Goal: Download file/media

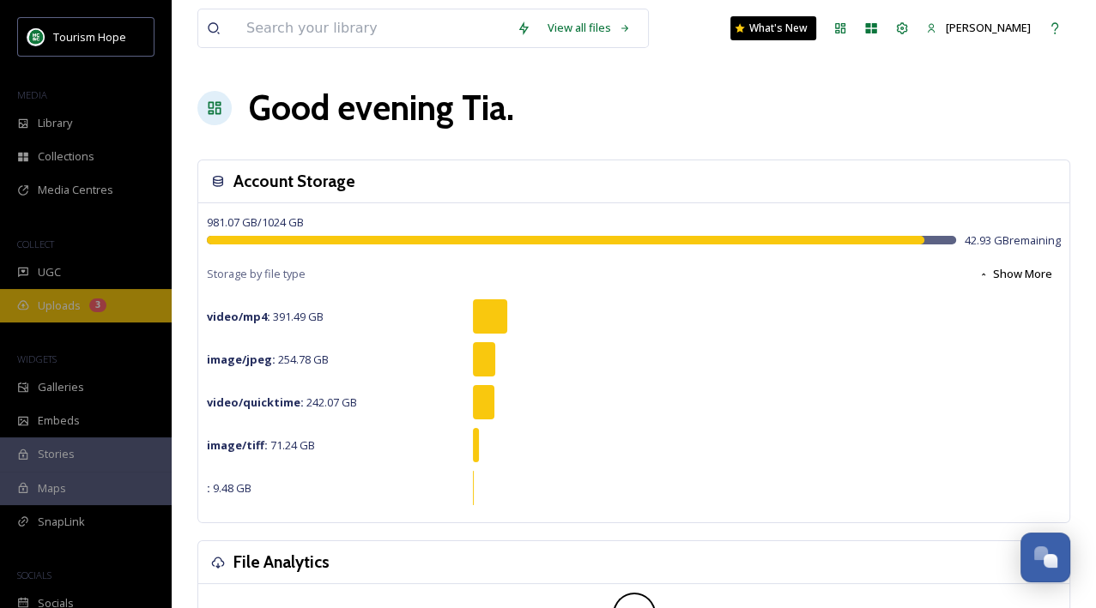
click at [45, 311] on span "Uploads" at bounding box center [59, 306] width 43 height 16
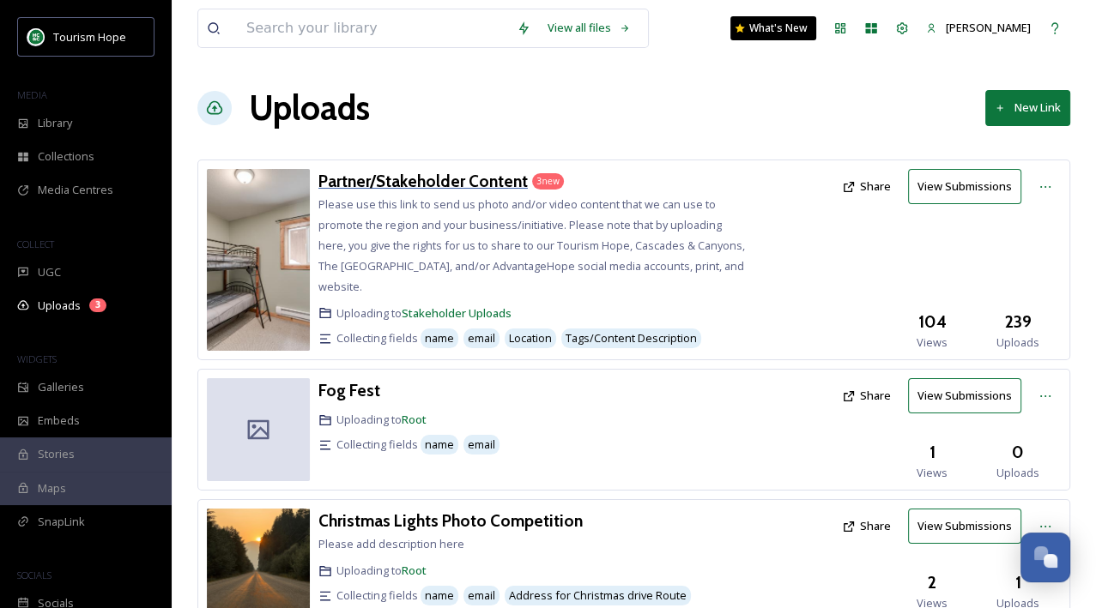
click at [390, 175] on h3 "Partner/Stakeholder Content" at bounding box center [422, 181] width 209 height 21
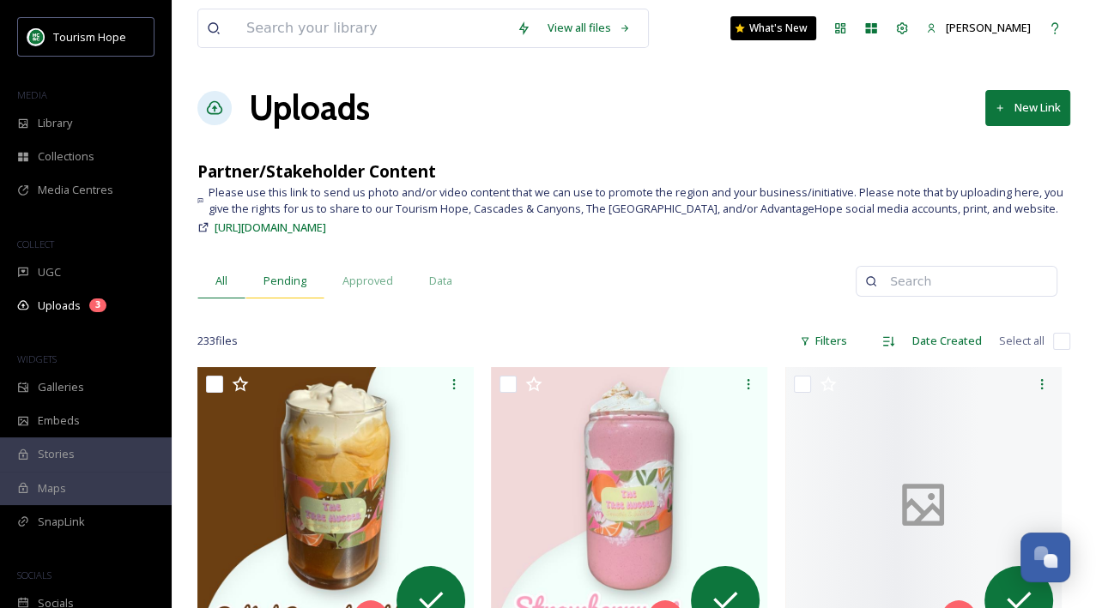
click at [291, 281] on span "Pending" at bounding box center [284, 281] width 43 height 16
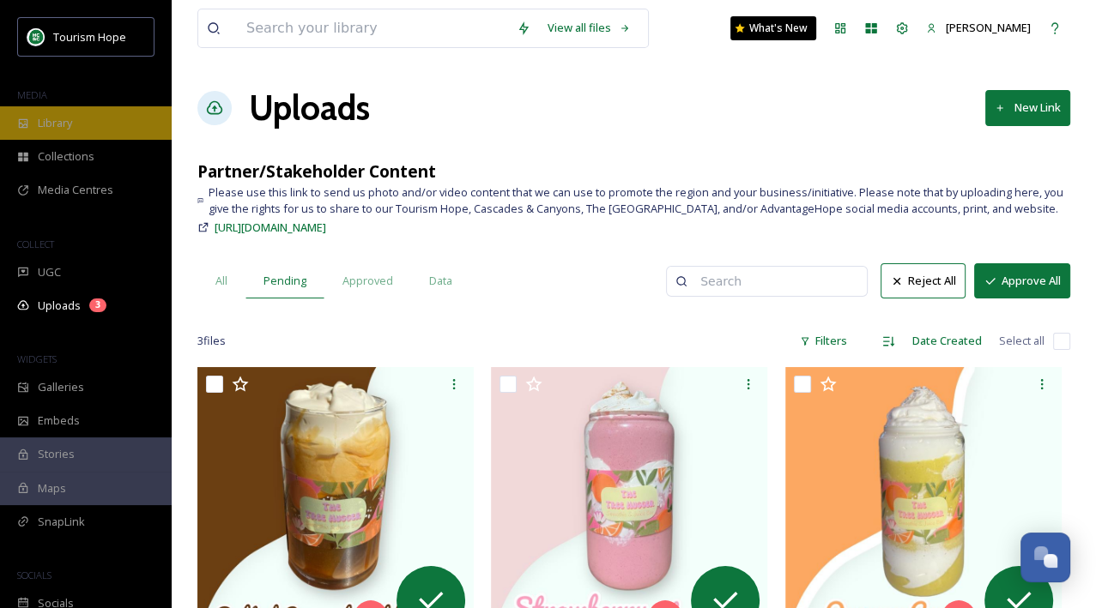
click at [59, 115] on span "Library" at bounding box center [55, 123] width 34 height 16
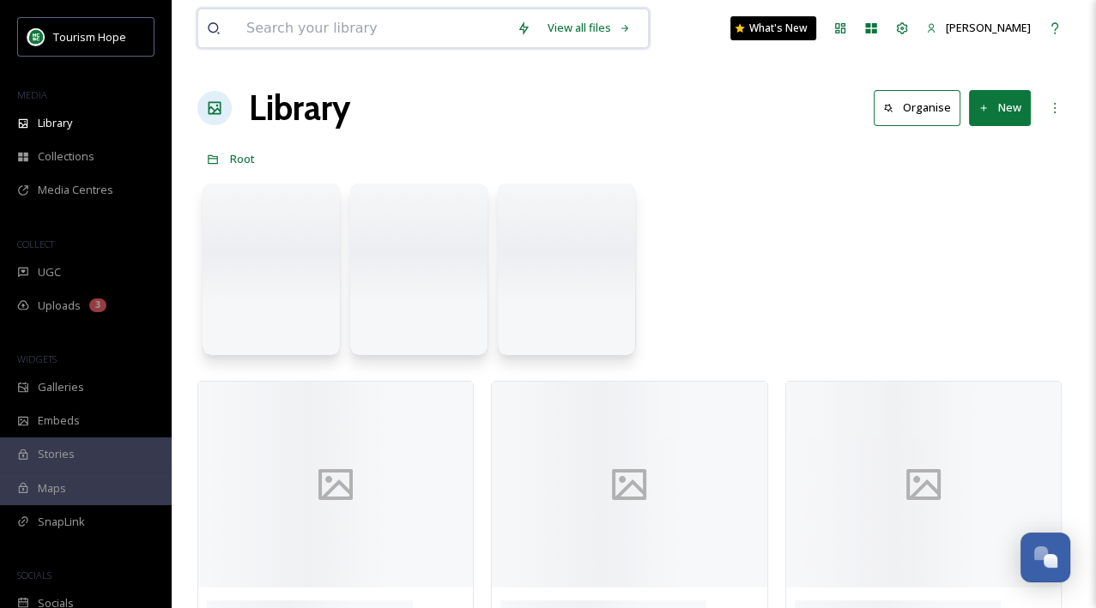
click at [262, 32] on input at bounding box center [373, 28] width 270 height 38
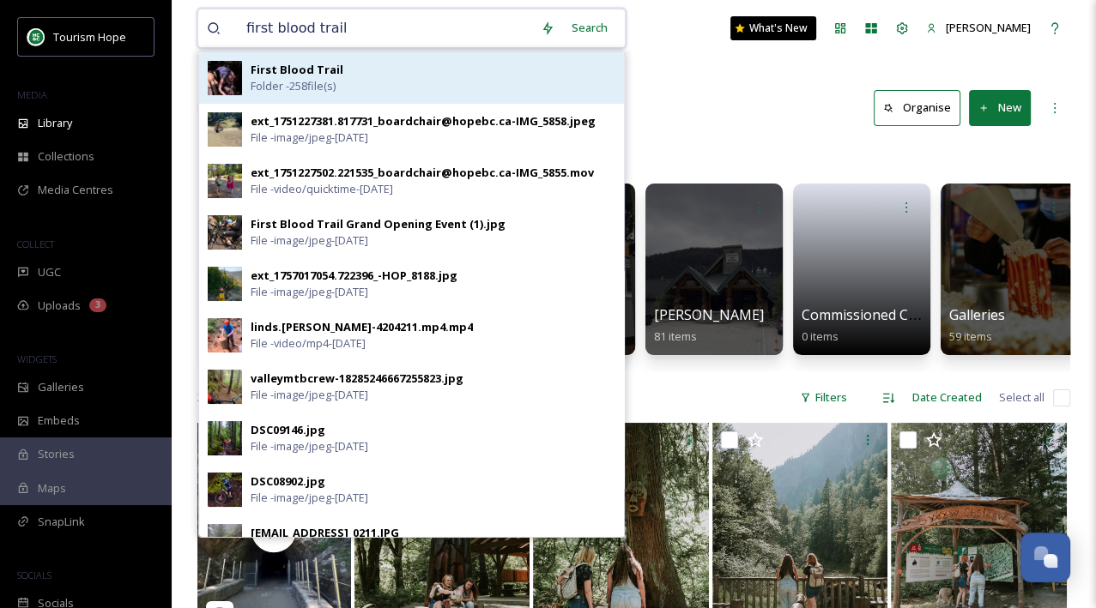
type input "first blood trail"
click at [278, 68] on strong "First Blood Trail" at bounding box center [297, 69] width 93 height 15
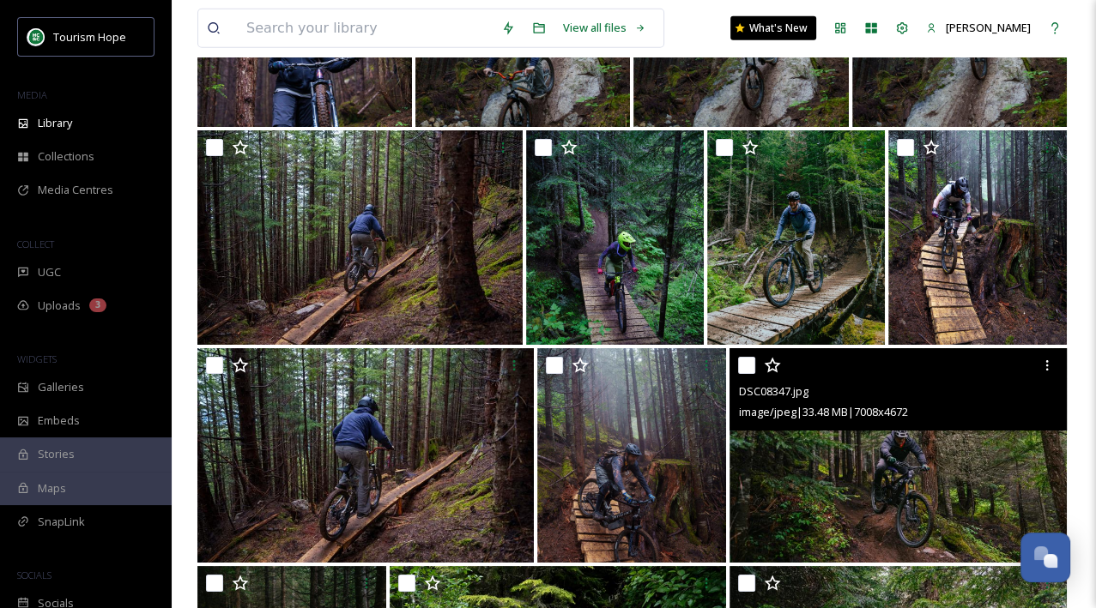
scroll to position [4119, 0]
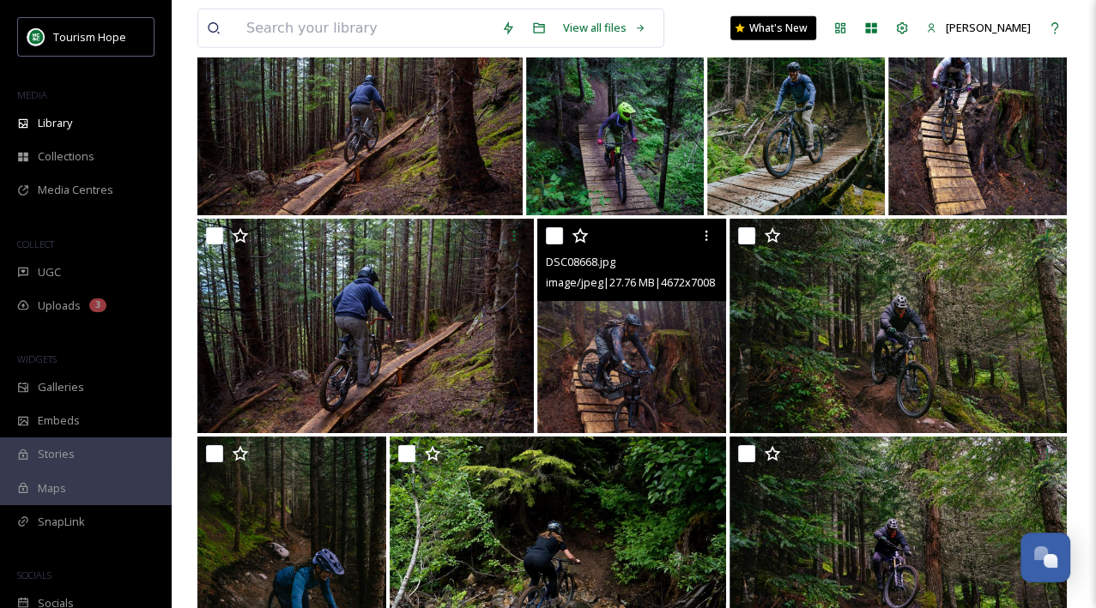
click at [670, 396] on img at bounding box center [631, 326] width 189 height 215
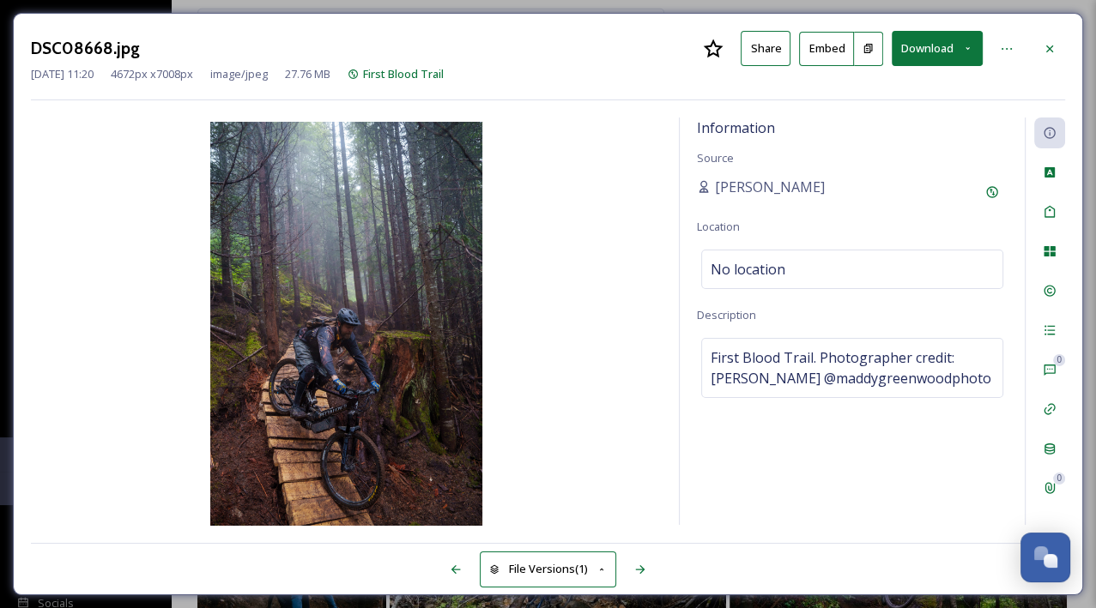
click at [936, 40] on button "Download" at bounding box center [937, 48] width 91 height 35
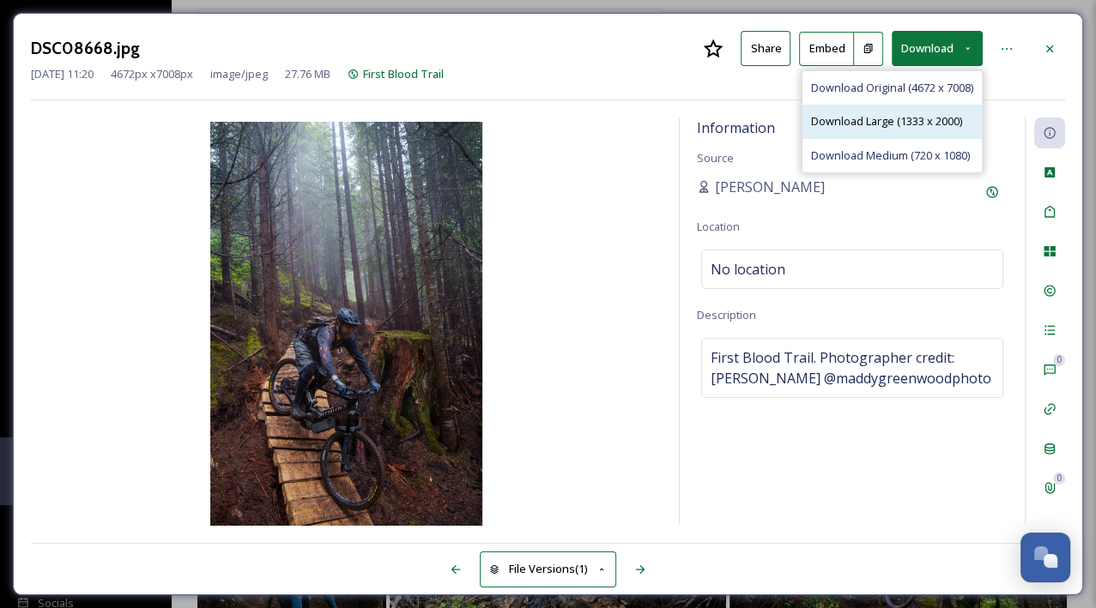
click at [914, 121] on span "Download Large (1333 x 2000)" at bounding box center [886, 121] width 151 height 16
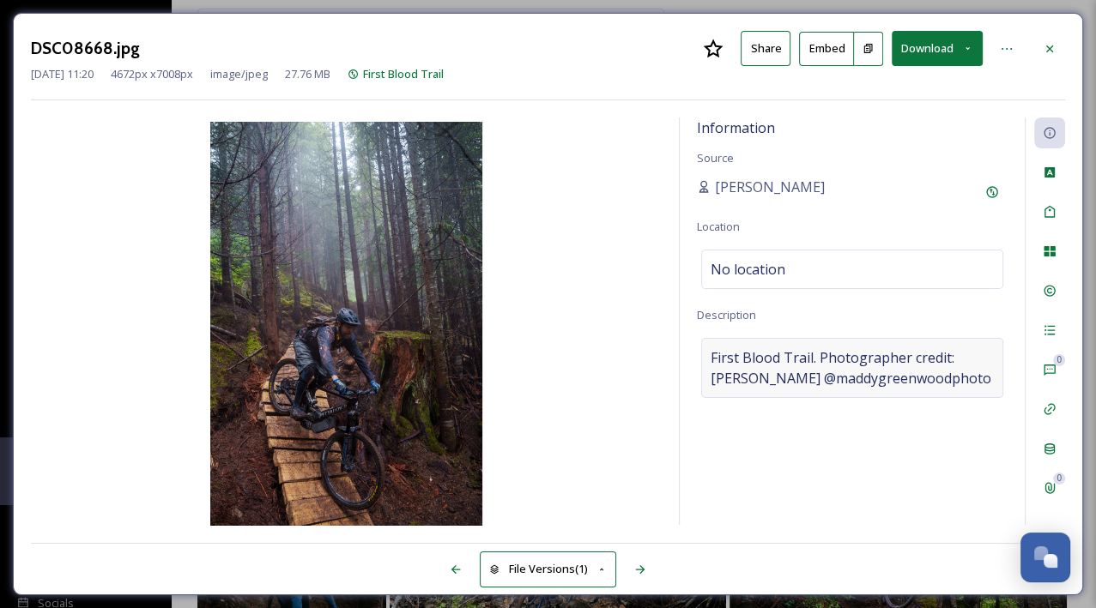
click at [783, 389] on span "First Blood Trail. Photographer credit: [PERSON_NAME] @maddygreenwoodphoto" at bounding box center [852, 368] width 283 height 41
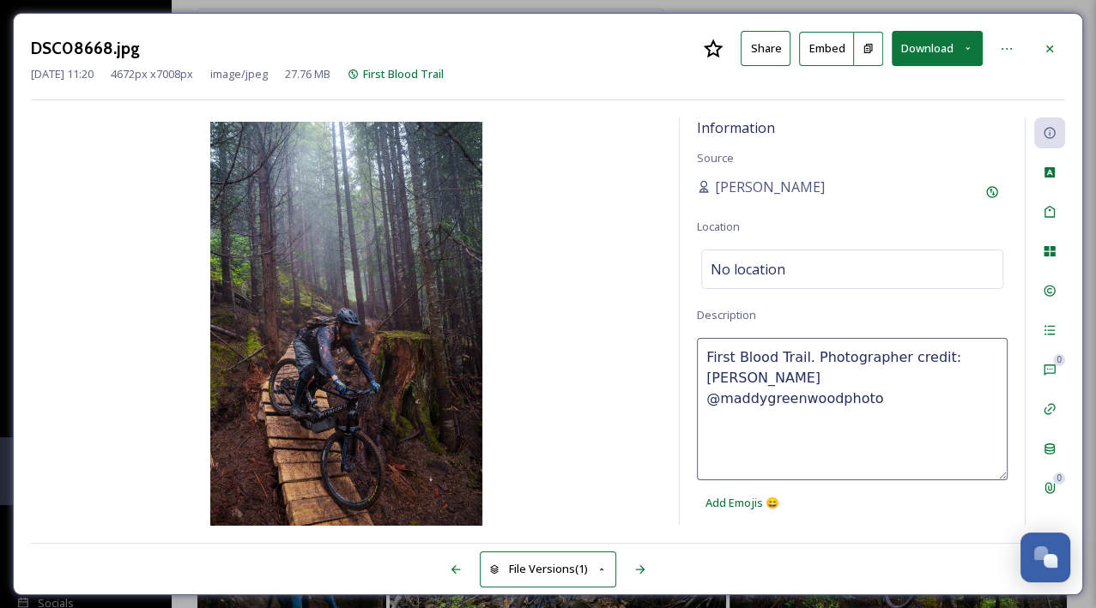
drag, startPoint x: 780, startPoint y: 374, endPoint x: 976, endPoint y: 372, distance: 195.7
click at [976, 372] on textarea "First Blood Trail. Photographer credit: [PERSON_NAME] @maddygreenwoodphoto" at bounding box center [852, 409] width 311 height 142
